Goal: Obtain resource: Download file/media

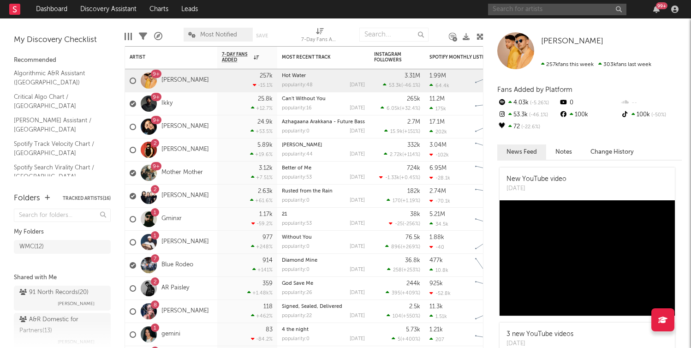
click at [536, 12] on input "text" at bounding box center [557, 10] width 138 height 12
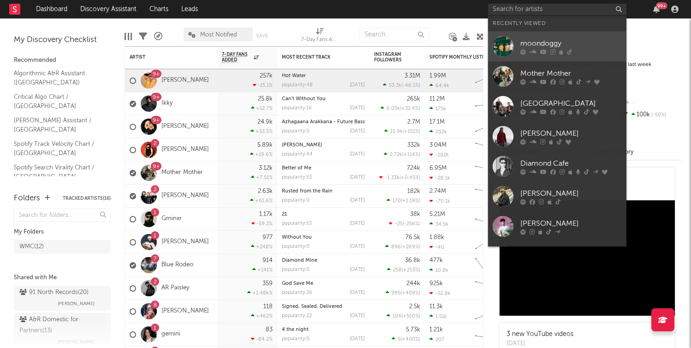
click at [533, 41] on div "moondoggy" at bounding box center [571, 43] width 102 height 11
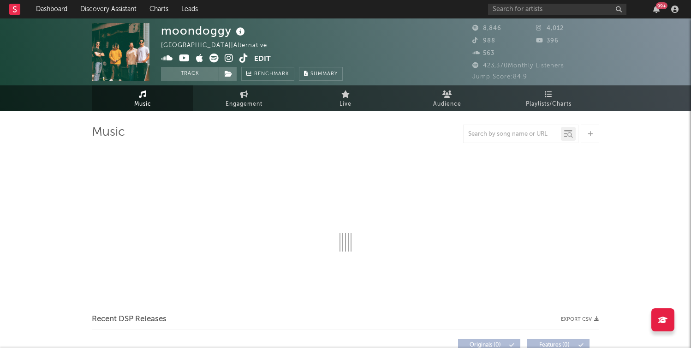
select select "6m"
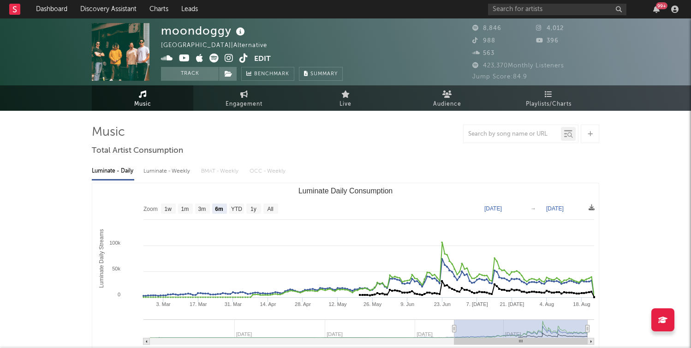
click at [502, 208] on text "[DATE]" at bounding box center [493, 208] width 18 height 6
click at [520, 208] on input "[DATE]" at bounding box center [499, 208] width 43 height 9
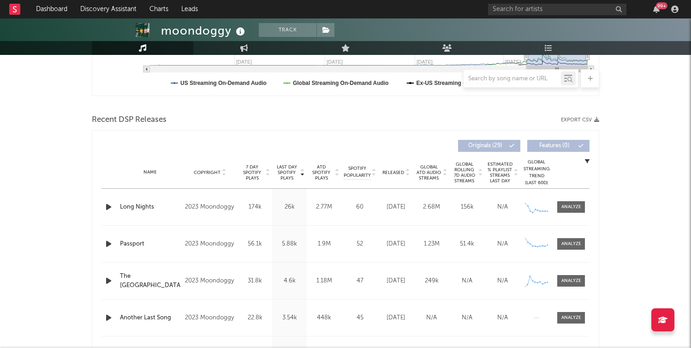
scroll to position [271, 0]
click at [585, 121] on button "Export CSV" at bounding box center [580, 122] width 38 height 6
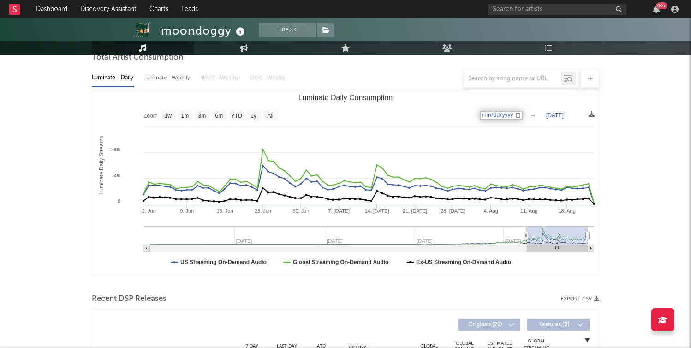
scroll to position [91, 0]
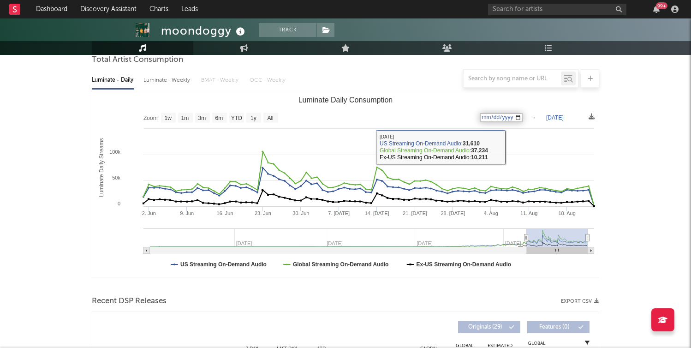
click at [523, 115] on input "[DATE]" at bounding box center [501, 117] width 43 height 9
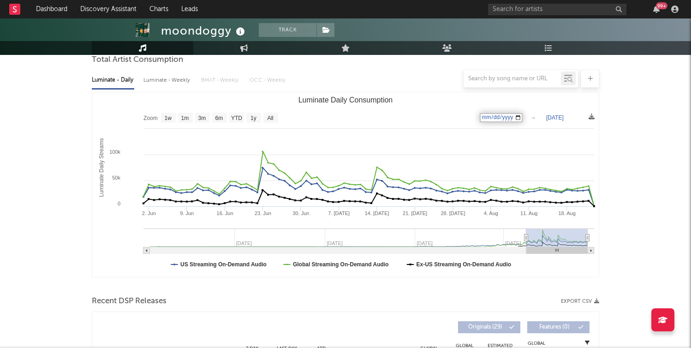
type input "[DATE]"
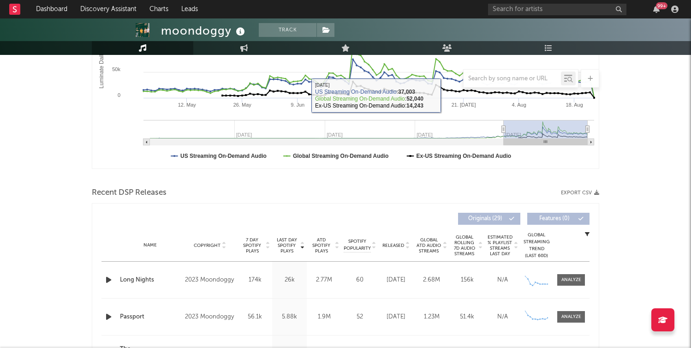
scroll to position [247, 0]
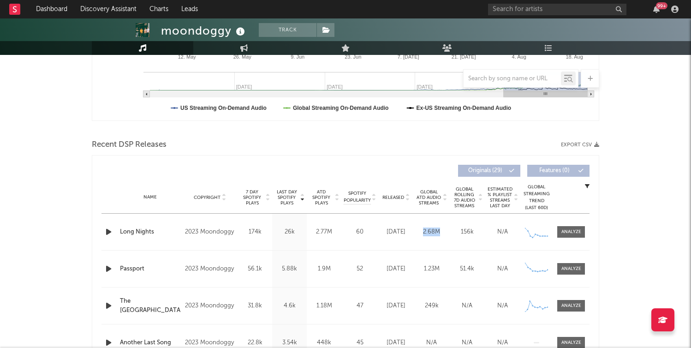
drag, startPoint x: 420, startPoint y: 234, endPoint x: 430, endPoint y: 238, distance: 10.7
click at [430, 238] on div "Name Long Nights Copyright 2023 Moondoggy Label Moondoggy Album Names Mad and N…" at bounding box center [346, 232] width 488 height 36
click at [149, 231] on div "Long Nights" at bounding box center [150, 231] width 60 height 9
